Goal: Task Accomplishment & Management: Complete application form

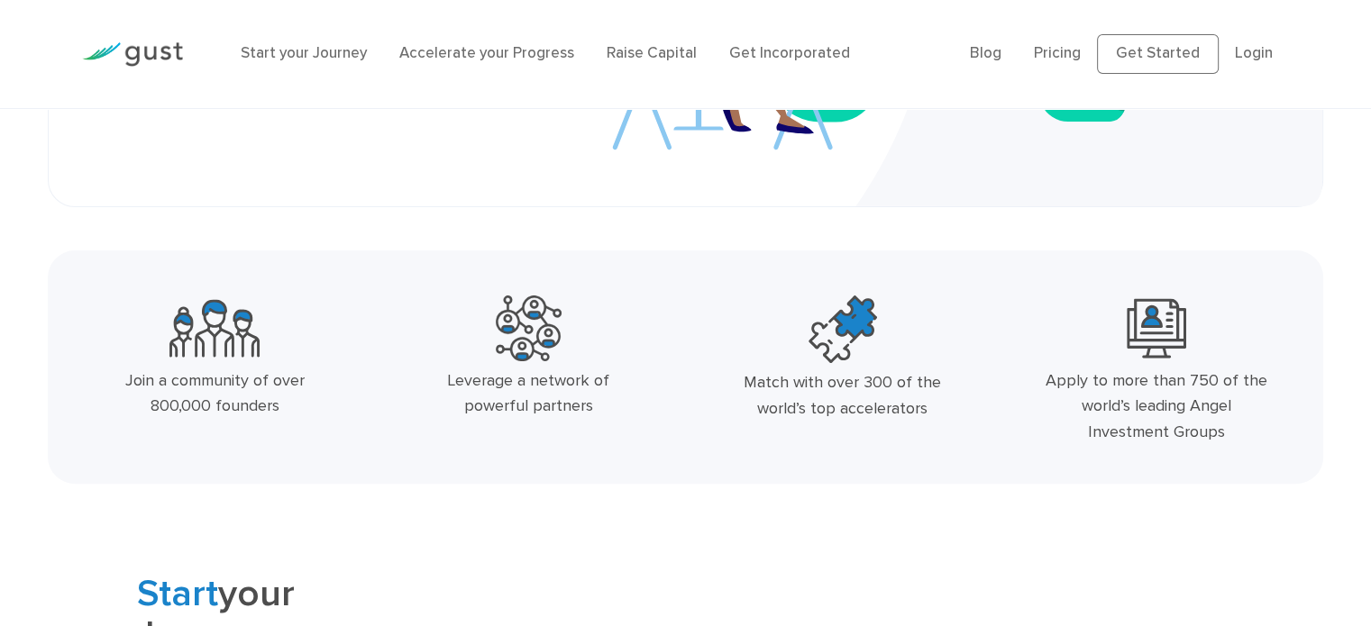
scroll to position [541, 0]
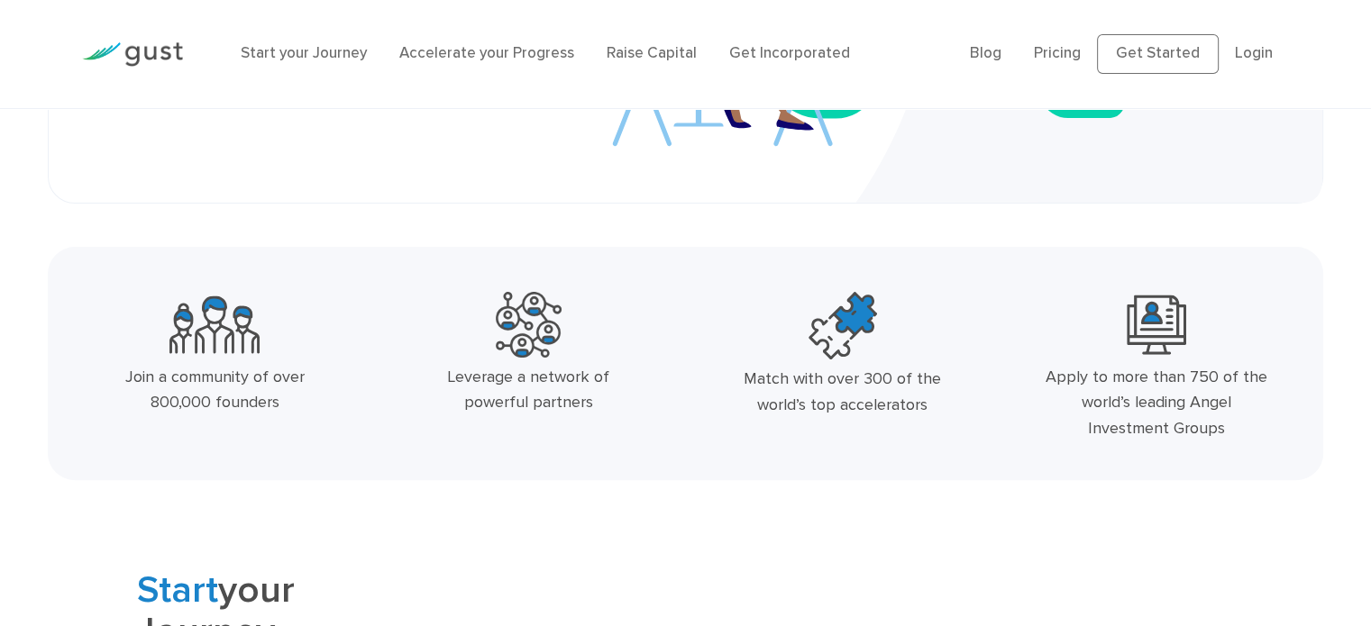
drag, startPoint x: 218, startPoint y: 377, endPoint x: 327, endPoint y: 420, distance: 117.3
click at [320, 396] on div "Join a community of over 800,000 founders" at bounding box center [215, 391] width 230 height 52
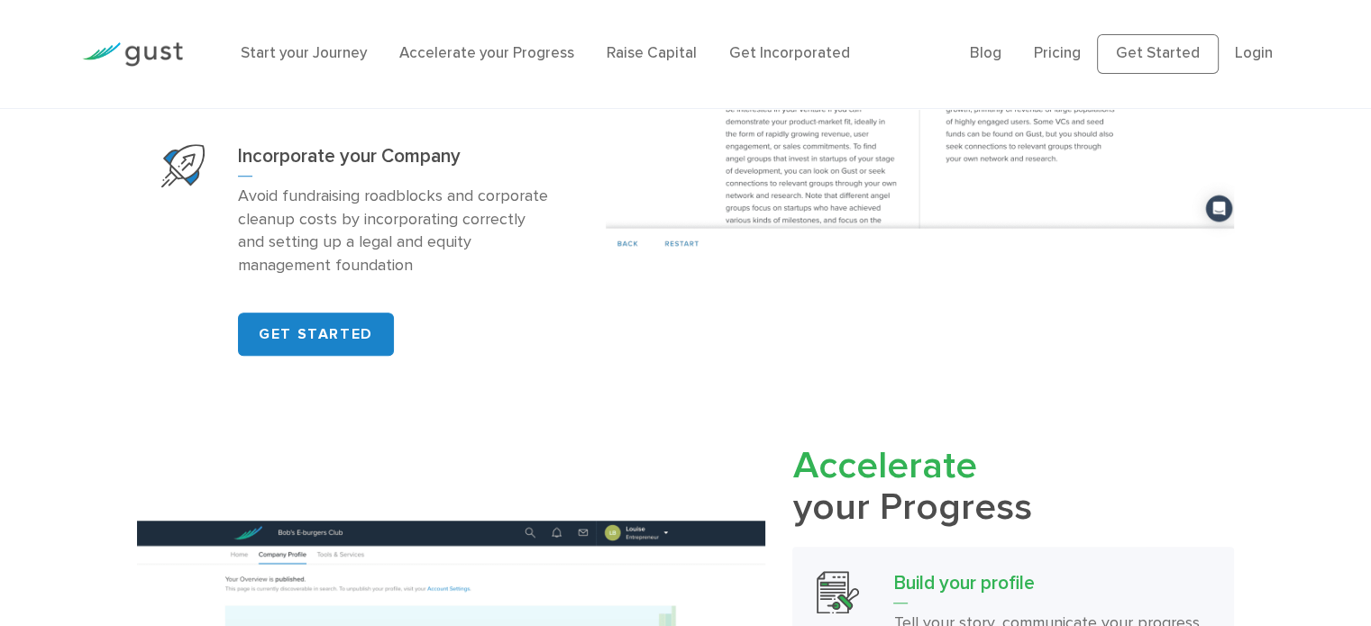
scroll to position [1532, 0]
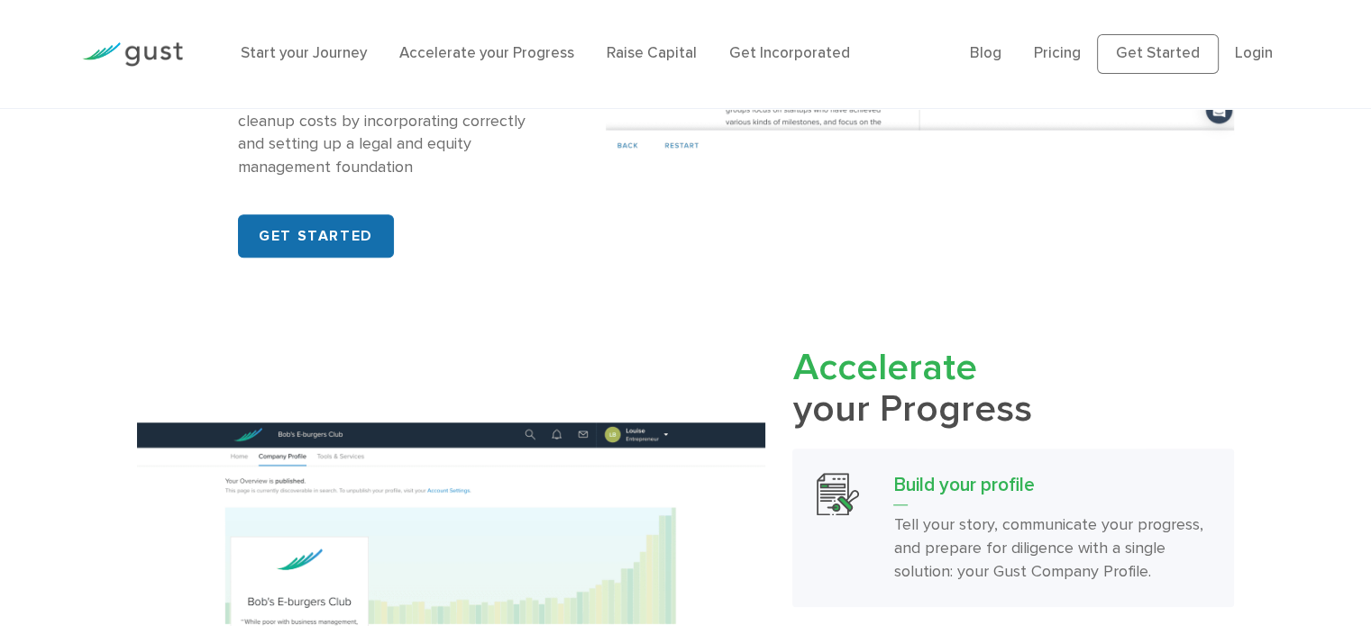
click at [335, 226] on link "GET STARTED" at bounding box center [316, 235] width 156 height 43
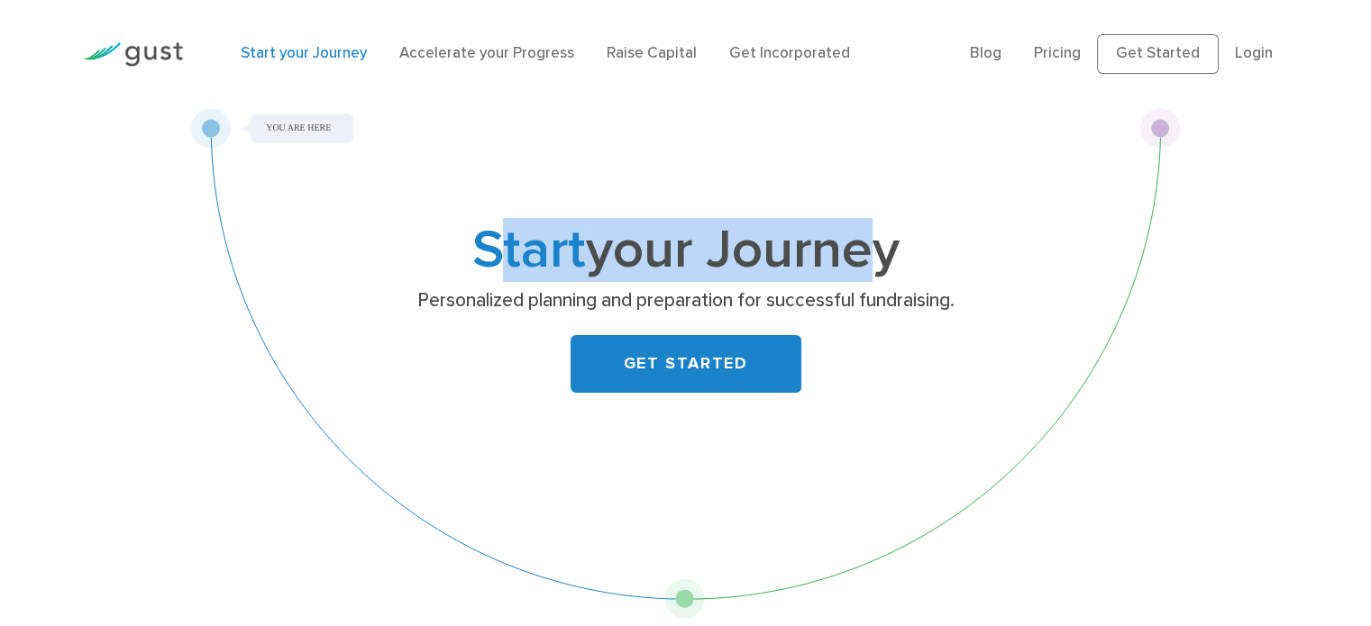
drag, startPoint x: 530, startPoint y: 235, endPoint x: 851, endPoint y: 239, distance: 320.9
click at [851, 239] on h1 "Start your Journey" at bounding box center [686, 251] width 712 height 50
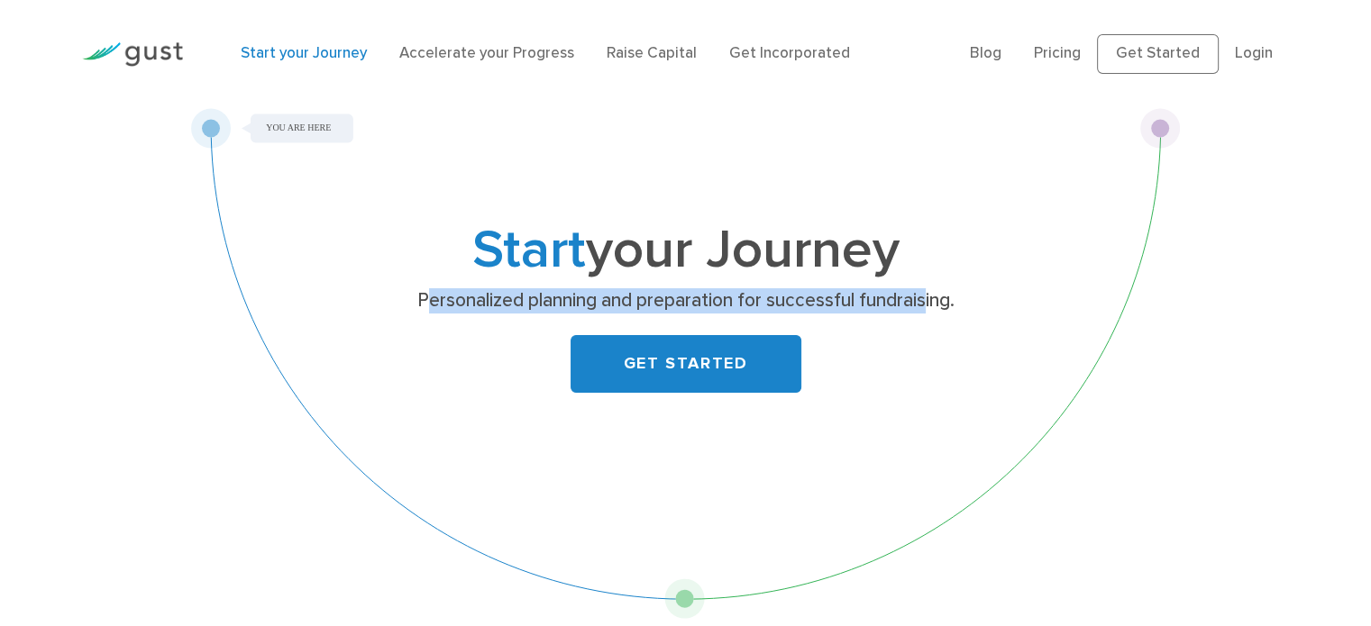
drag, startPoint x: 569, startPoint y: 299, endPoint x: 925, endPoint y: 289, distance: 356.1
click at [925, 289] on p "Personalized planning and preparation for successful fundraising." at bounding box center [685, 300] width 698 height 25
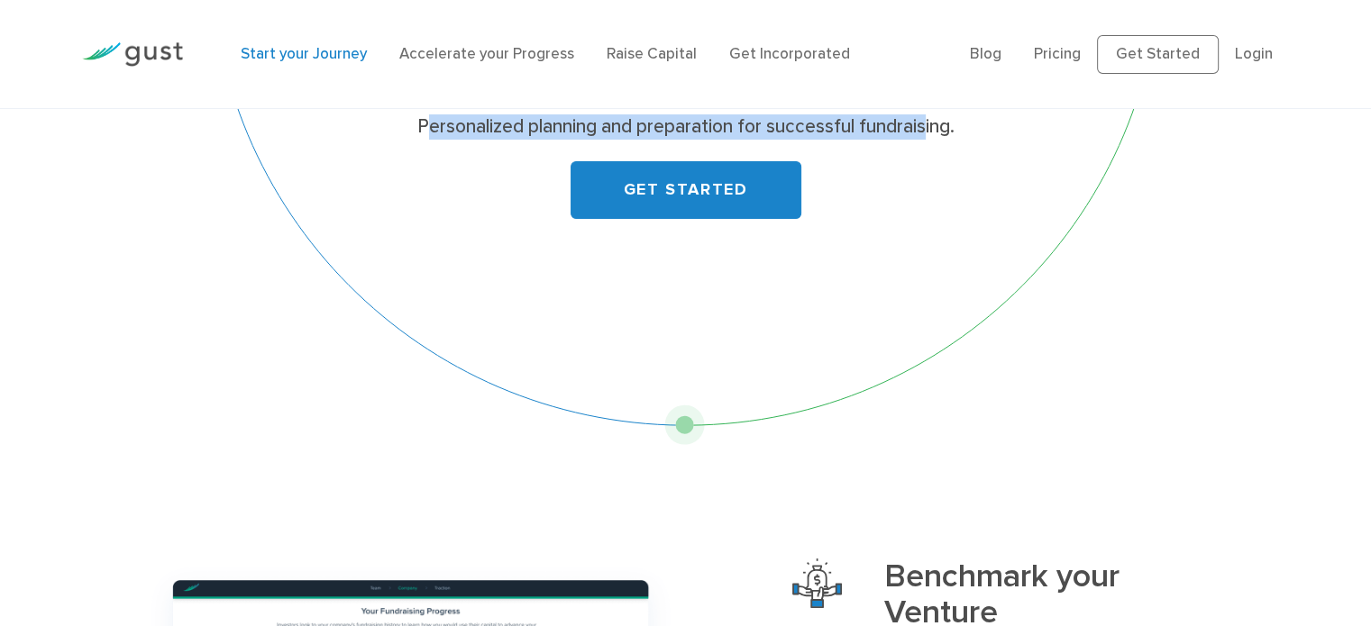
scroll to position [180, 0]
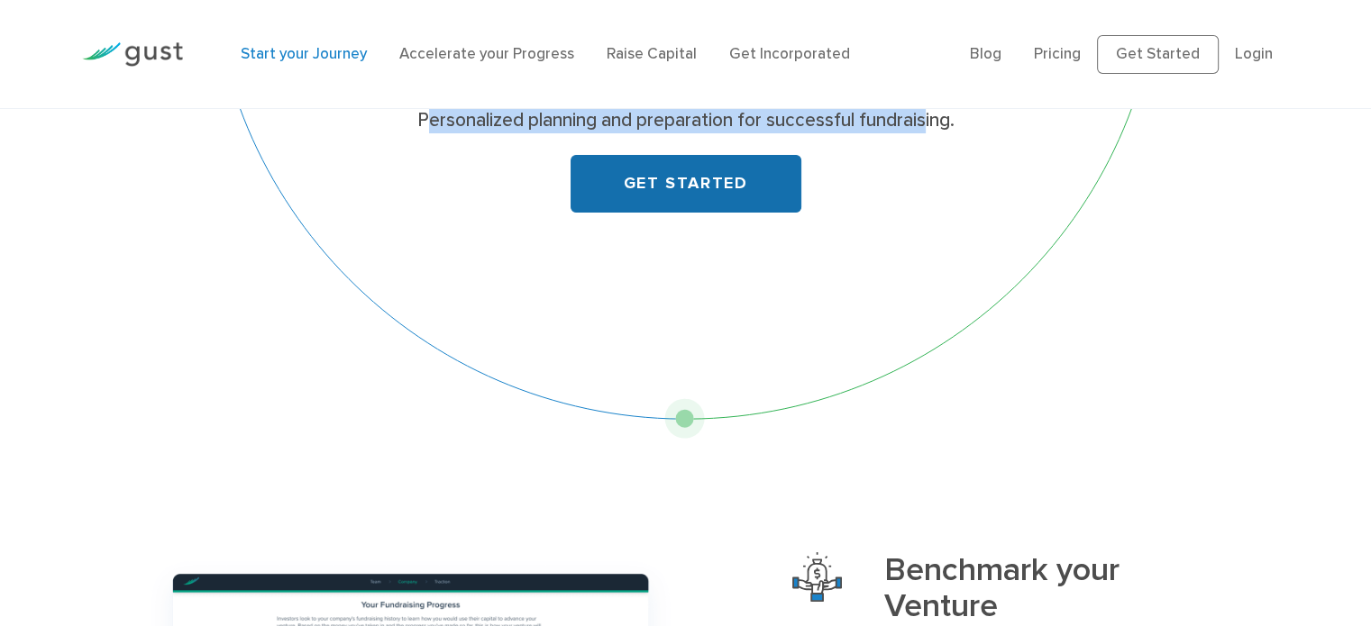
click at [791, 189] on link "GET STARTED" at bounding box center [685, 184] width 231 height 58
